Goal: Transaction & Acquisition: Purchase product/service

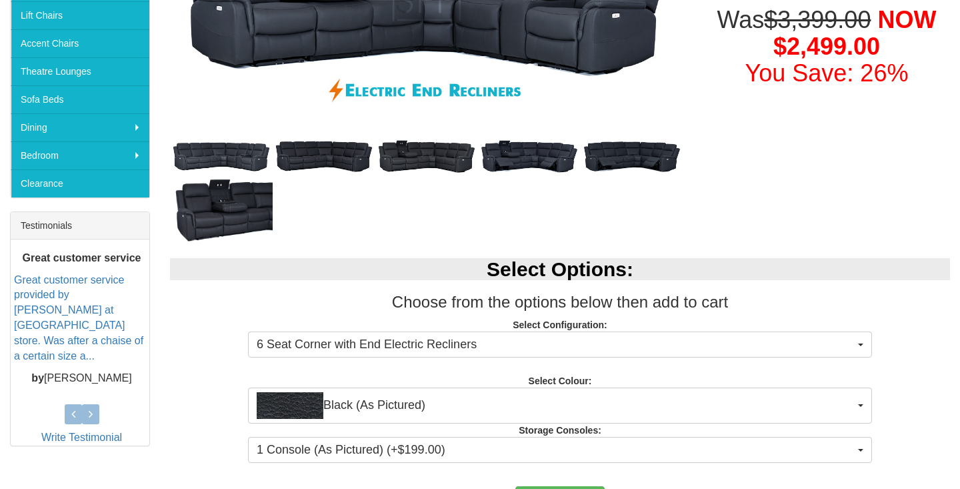
scroll to position [387, 0]
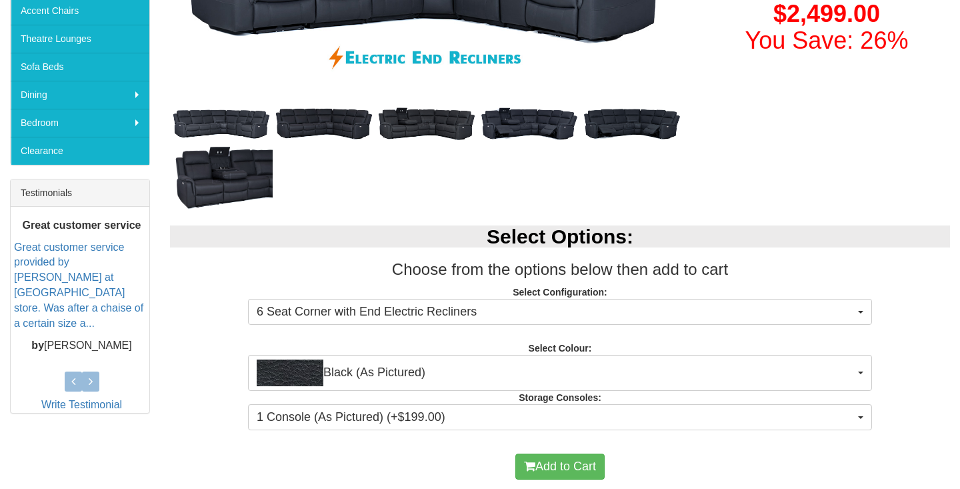
click at [570, 328] on div "Select Options: Choose from the options below then add to cart Select Configura…" at bounding box center [560, 325] width 800 height 227
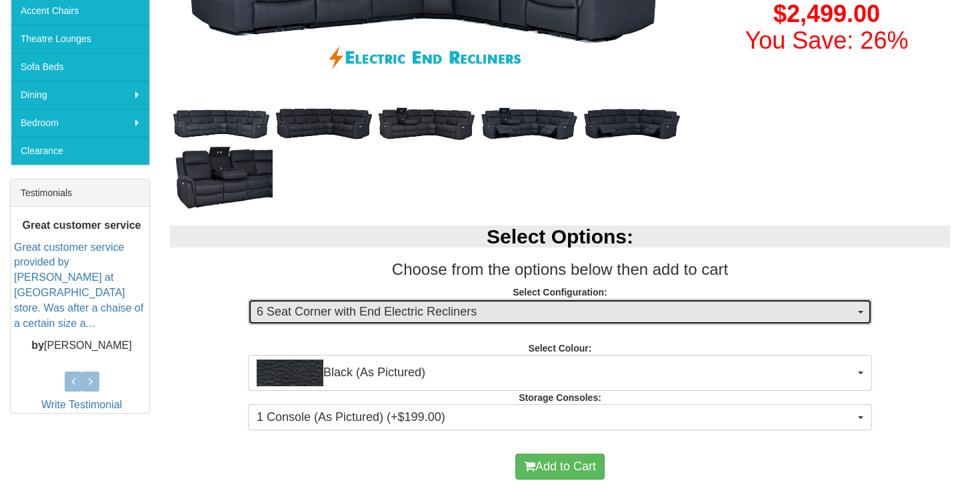
click at [570, 310] on span "6 Seat Corner with End Electric Recliners" at bounding box center [556, 311] width 598 height 17
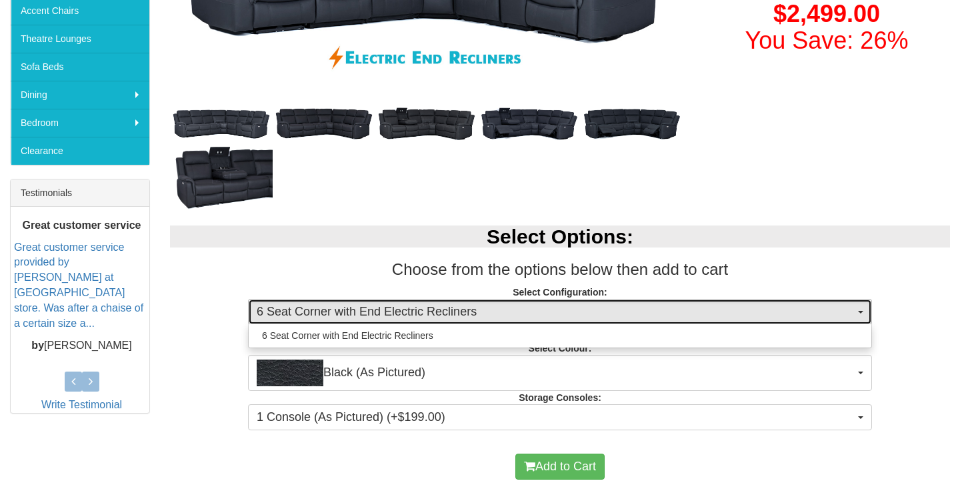
click at [570, 310] on span "6 Seat Corner with End Electric Recliners" at bounding box center [556, 311] width 598 height 17
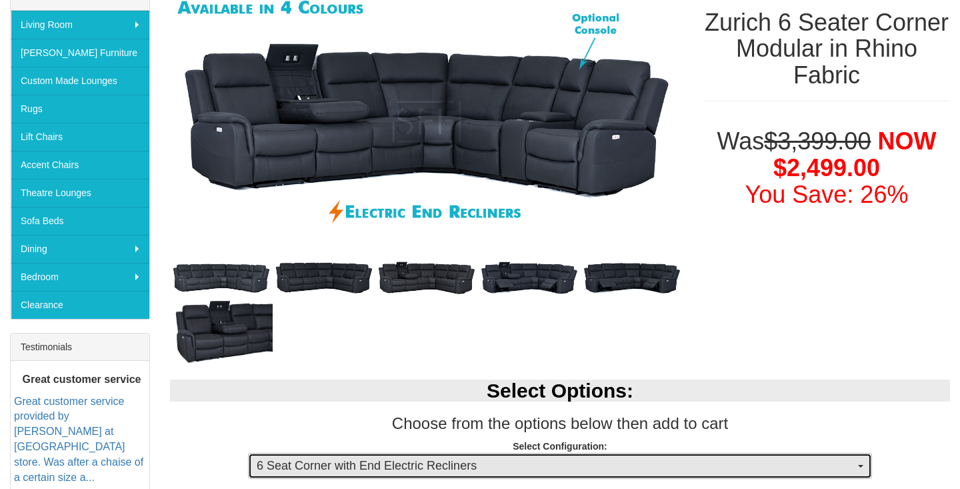
scroll to position [0, 0]
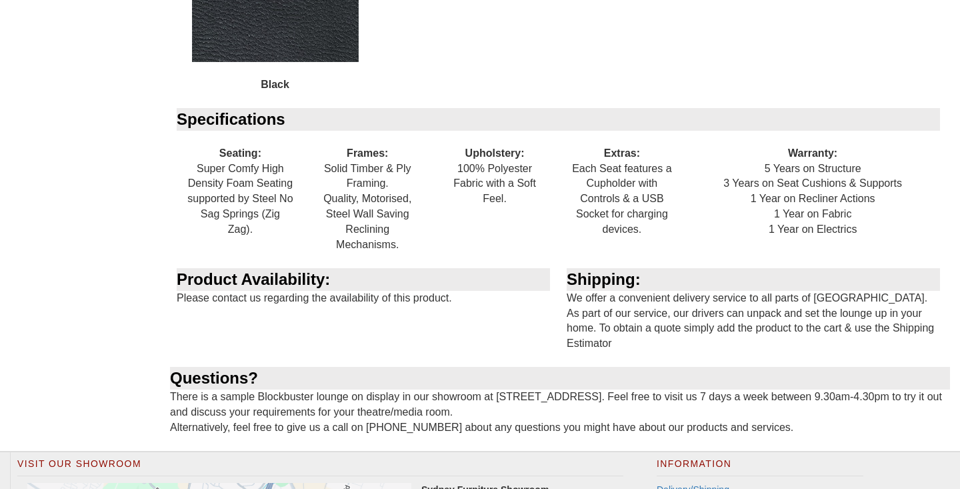
scroll to position [1513, 0]
click at [661, 295] on div "Shipping: We offer a convenient delivery service to all parts of [GEOGRAPHIC_DA…" at bounding box center [755, 316] width 390 height 99
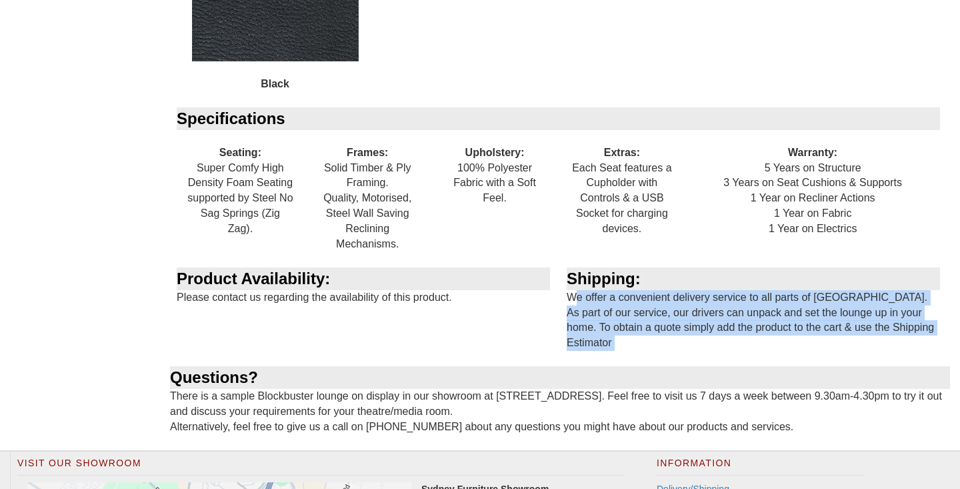
click at [661, 295] on div "Shipping: We offer a convenient delivery service to all parts of [GEOGRAPHIC_DA…" at bounding box center [755, 316] width 390 height 99
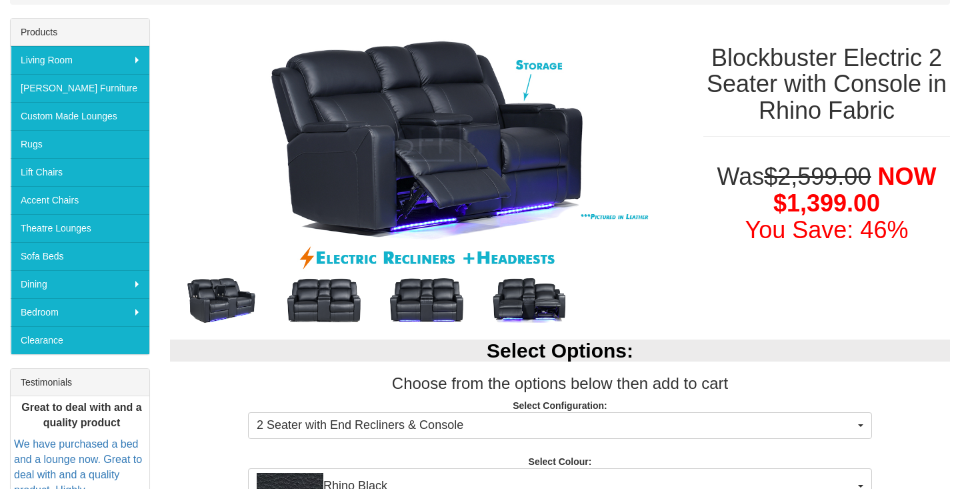
scroll to position [0, 0]
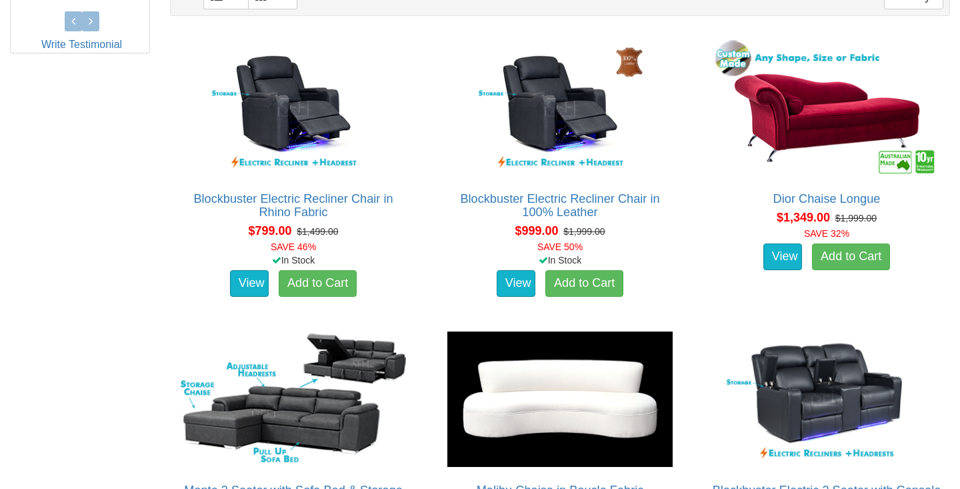
scroll to position [293, 0]
